Goal: Information Seeking & Learning: Learn about a topic

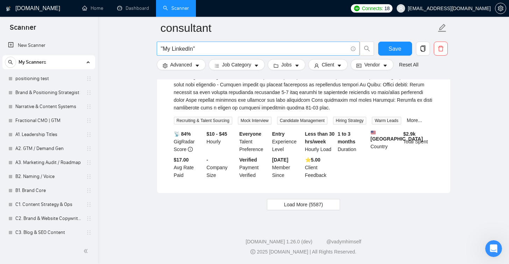
click at [199, 46] on input ""My LinkedIn"" at bounding box center [254, 48] width 187 height 9
type input "С"
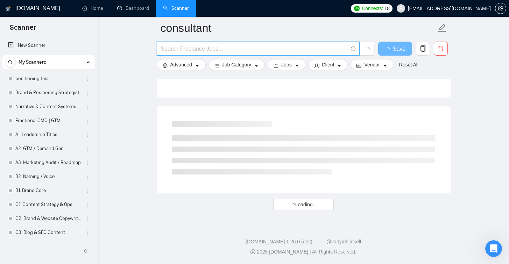
scroll to position [903, 0]
type input "Clarity Partner"
click at [167, 53] on span "Clarity Partner" at bounding box center [258, 49] width 203 height 14
click at [169, 52] on input "Clarity Partner" at bounding box center [254, 48] width 187 height 9
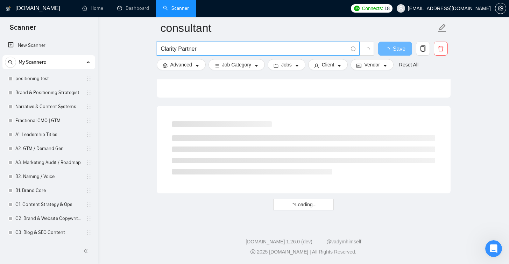
click at [169, 52] on input "Clarity Partner" at bounding box center [254, 48] width 187 height 9
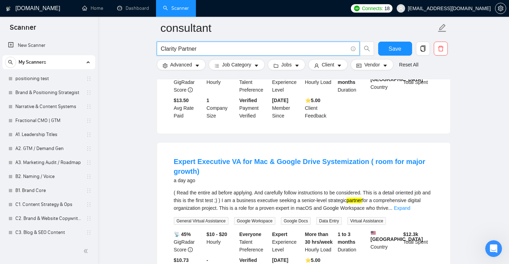
scroll to position [0, 0]
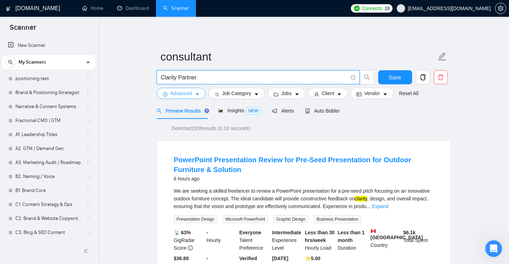
click at [198, 93] on icon "caret-down" at bounding box center [197, 94] width 5 height 5
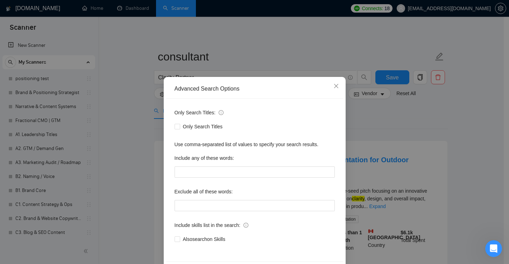
click at [183, 133] on div "Only Search Titles: Only Search Titles Use comma-separated list of values to sp…" at bounding box center [254, 180] width 177 height 163
click at [180, 127] on span "Only Search Titles" at bounding box center [202, 127] width 45 height 8
click at [179, 127] on input "Only Search Titles" at bounding box center [177, 126] width 5 height 5
checkbox input "true"
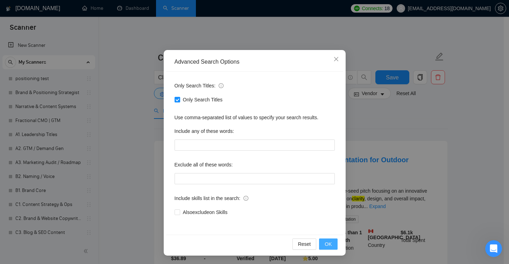
click at [320, 242] on button "OK" at bounding box center [328, 244] width 18 height 11
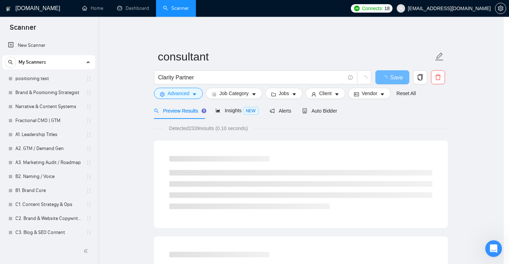
scroll to position [0, 0]
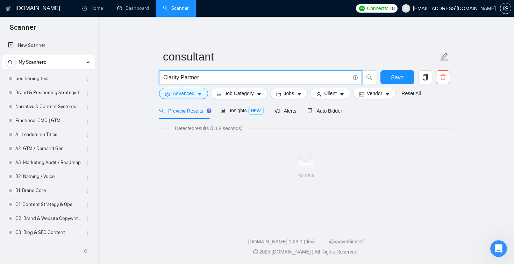
click at [205, 77] on input "Clarity Partner" at bounding box center [256, 77] width 187 height 9
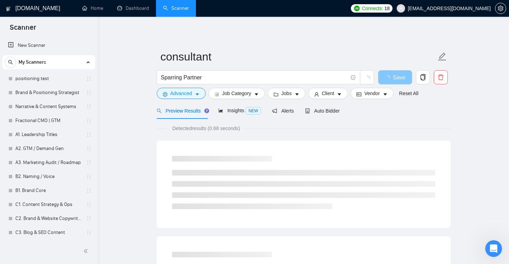
click at [391, 82] on button "Save" at bounding box center [395, 77] width 34 height 14
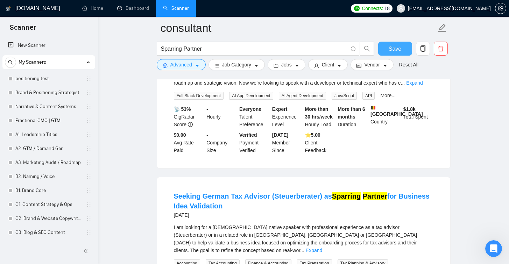
scroll to position [628, 0]
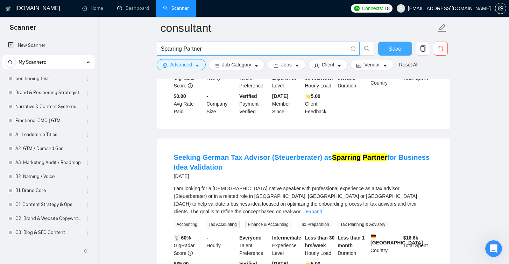
click at [180, 46] on input "Sparring Partner" at bounding box center [254, 48] width 187 height 9
type input "Strate Partner"
click at [179, 49] on input "Strate Partner" at bounding box center [254, 48] width 187 height 9
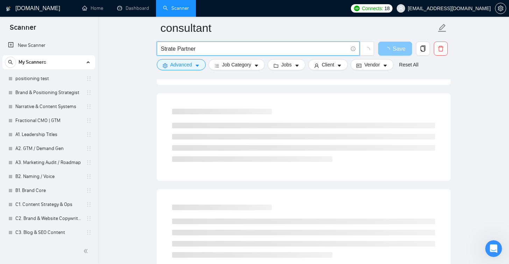
click at [179, 49] on input "Strate Partner" at bounding box center [254, 48] width 187 height 9
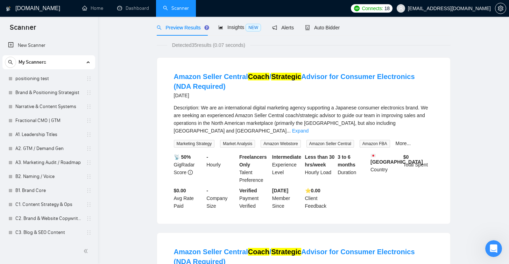
scroll to position [0, 0]
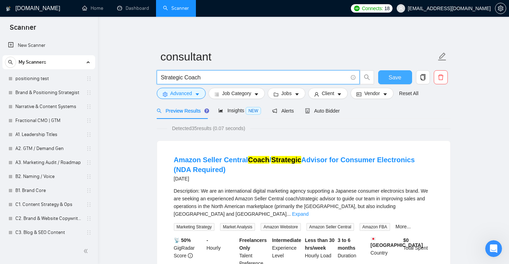
click at [198, 78] on input "Strategic Coach" at bounding box center [254, 77] width 187 height 9
click at [197, 74] on input "Strategic Coach" at bounding box center [254, 77] width 187 height 9
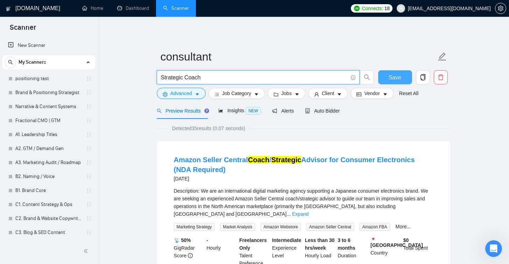
click at [197, 74] on input "Strategic Coach" at bounding box center [254, 77] width 187 height 9
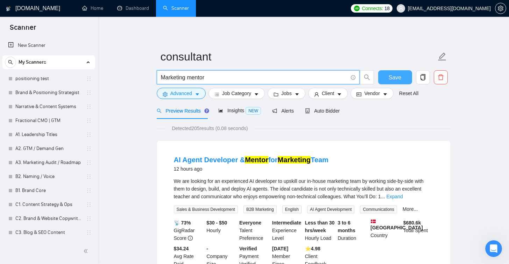
click at [184, 73] on input "Marketing mentor" at bounding box center [254, 77] width 187 height 9
type input "Marketing Advisor"
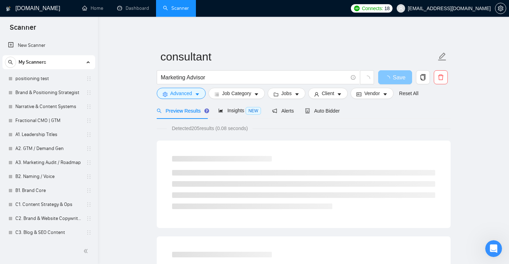
click at [399, 78] on span "Save" at bounding box center [399, 77] width 13 height 9
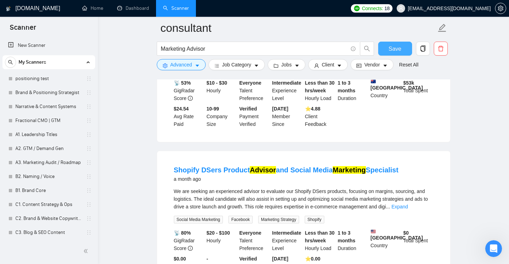
scroll to position [509, 0]
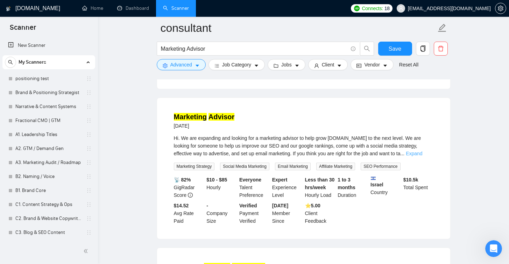
click at [421, 156] on link "Expand" at bounding box center [414, 154] width 16 height 6
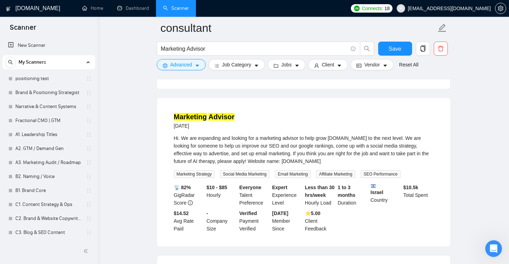
drag, startPoint x: 344, startPoint y: 165, endPoint x: 295, endPoint y: 168, distance: 49.0
click at [295, 165] on div "Hi. We are expanding and looking for a marketing advisor to help grow [DOMAIN_N…" at bounding box center [304, 149] width 260 height 31
copy div "[DOMAIN_NAME]"
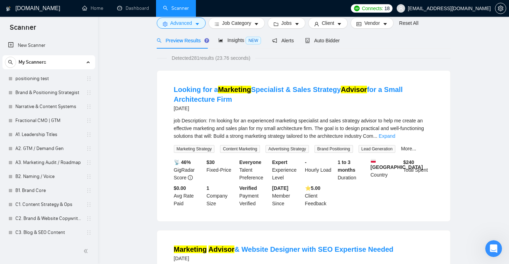
scroll to position [0, 0]
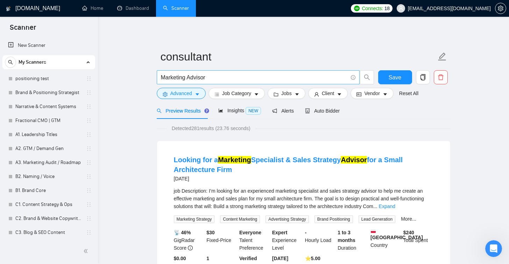
click at [197, 73] on input "Marketing Advisor" at bounding box center [254, 77] width 187 height 9
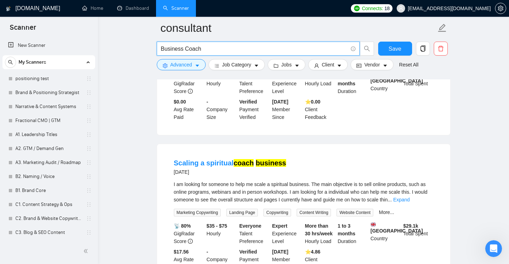
scroll to position [1127, 0]
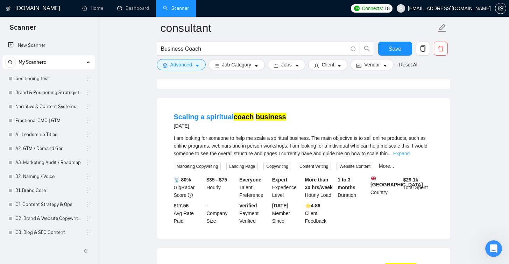
click at [410, 156] on link "Expand" at bounding box center [401, 154] width 16 height 6
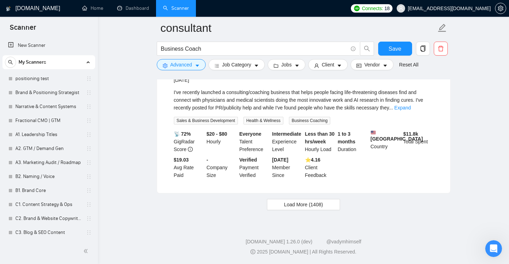
scroll to position [1532, 0]
click at [338, 204] on button "Load More (1408)" at bounding box center [303, 204] width 73 height 11
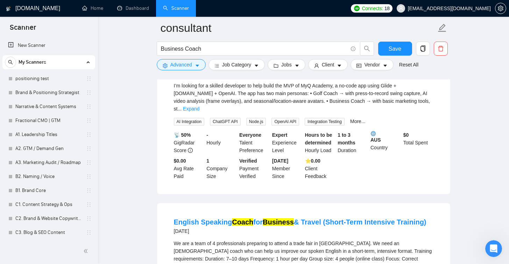
scroll to position [2974, 0]
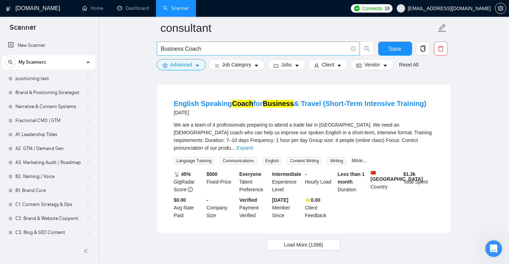
click at [172, 49] on input "Business Coach" at bounding box center [254, 48] width 187 height 9
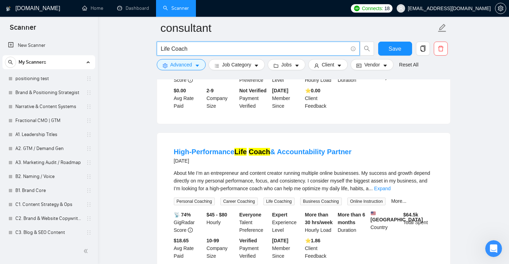
scroll to position [479, 0]
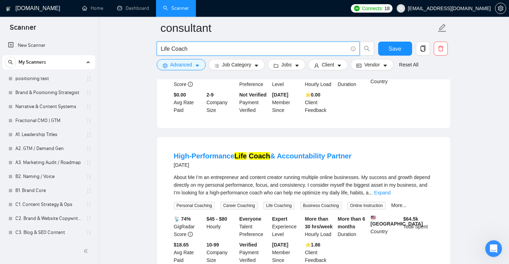
click at [373, 190] on span "..." at bounding box center [371, 193] width 4 height 6
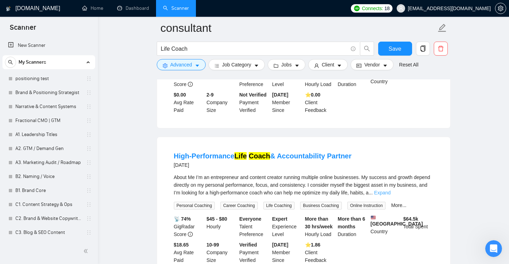
click at [390, 190] on link "Expand" at bounding box center [382, 193] width 16 height 6
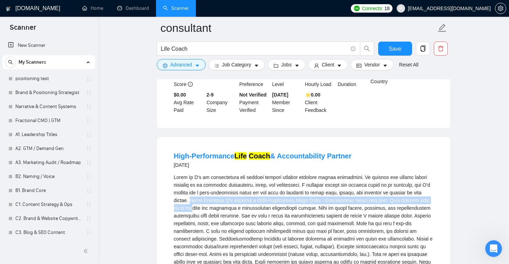
drag, startPoint x: 251, startPoint y: 195, endPoint x: 255, endPoint y: 204, distance: 10.2
click at [255, 204] on div "About Me\aI’m an entrepreneur and content creator running multiple online busin…" at bounding box center [304, 255] width 260 height 162
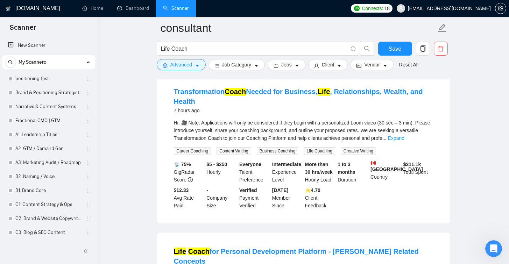
scroll to position [0, 0]
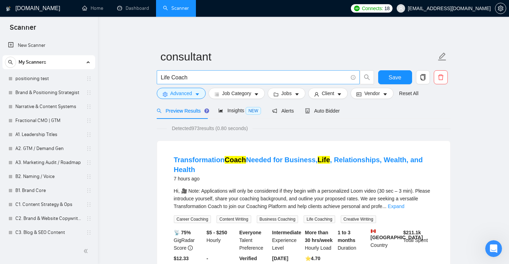
click at [217, 84] on span "Life Coach" at bounding box center [258, 77] width 203 height 14
click at [217, 78] on input "Life Coach" at bounding box center [254, 77] width 187 height 9
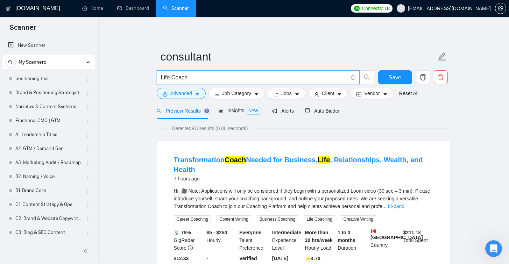
click at [217, 78] on input "Life Coach" at bounding box center [254, 77] width 187 height 9
type input "Strategist"
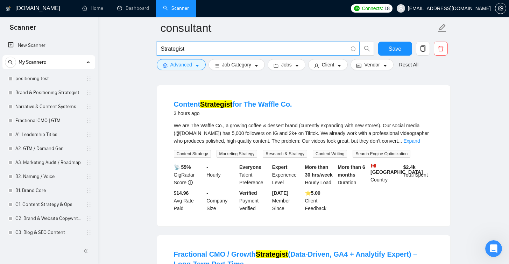
scroll to position [855, 0]
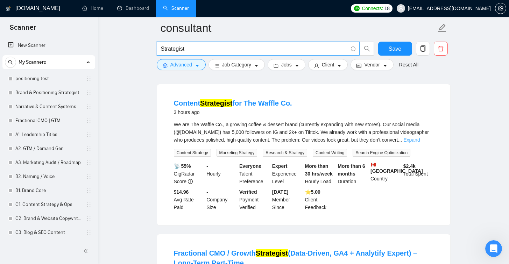
click at [420, 143] on link "Expand" at bounding box center [411, 140] width 16 height 6
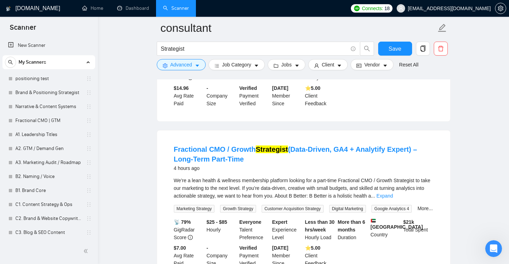
scroll to position [1084, 0]
